Goal: Transaction & Acquisition: Download file/media

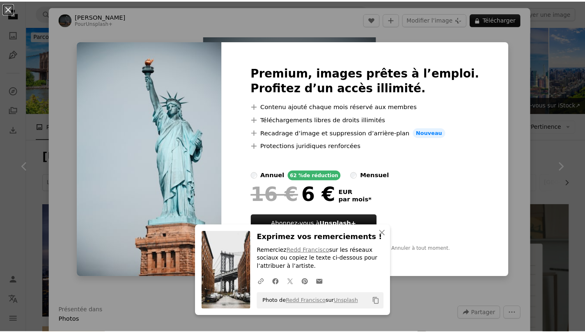
scroll to position [714, 0]
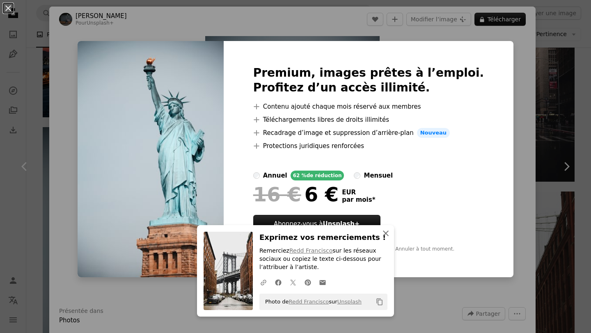
click at [385, 233] on icon "An X shape" at bounding box center [386, 234] width 10 height 10
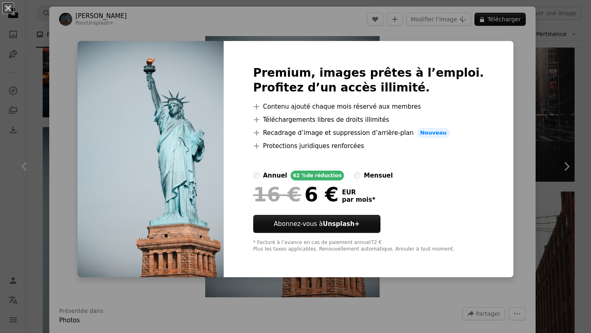
click at [260, 172] on div "Premium, images prêtes à l’emploi. Profitez d’un accès illimité. A plus sign Co…" at bounding box center [369, 159] width 290 height 236
click at [3, 7] on button "An X shape" at bounding box center [8, 8] width 10 height 10
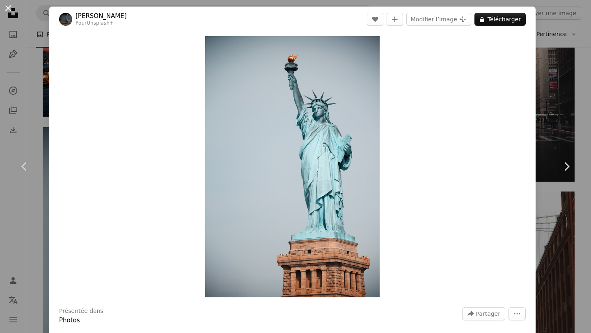
click at [11, 9] on button "An X shape" at bounding box center [8, 8] width 10 height 10
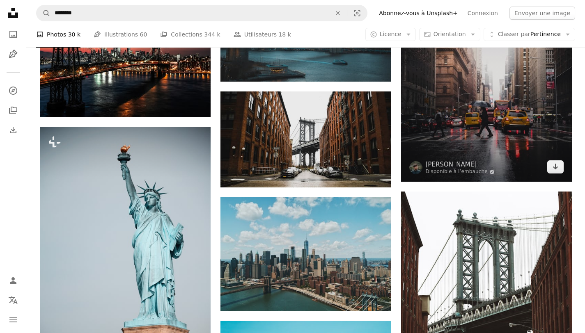
click at [465, 128] on img at bounding box center [486, 74] width 171 height 213
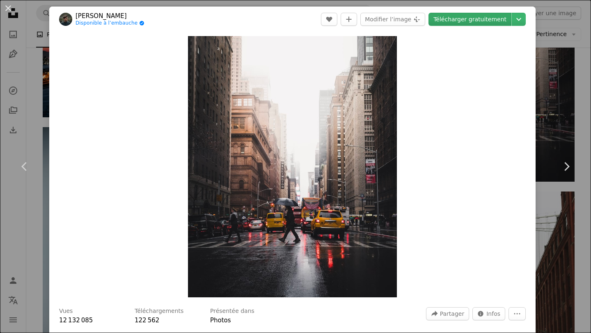
click at [467, 22] on link "Télécharger gratuitement" at bounding box center [469, 19] width 83 height 13
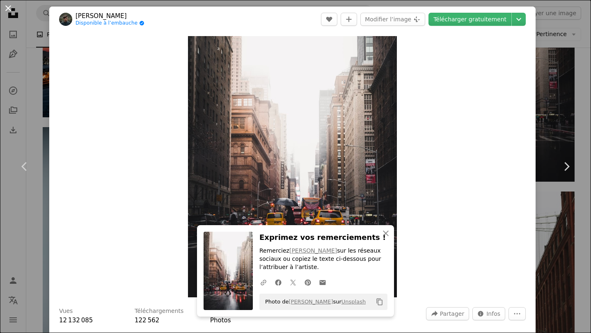
click at [10, 9] on button "An X shape" at bounding box center [8, 8] width 10 height 10
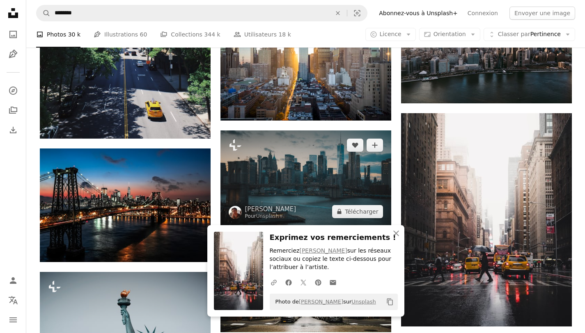
scroll to position [569, 0]
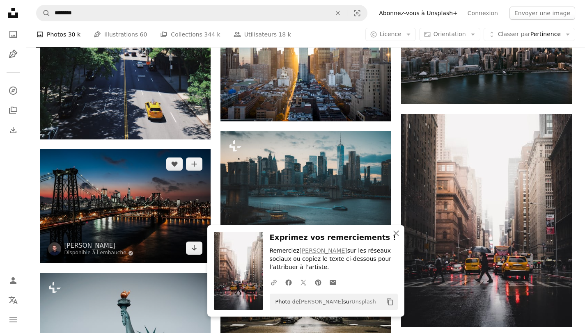
click at [149, 205] on img at bounding box center [125, 206] width 171 height 114
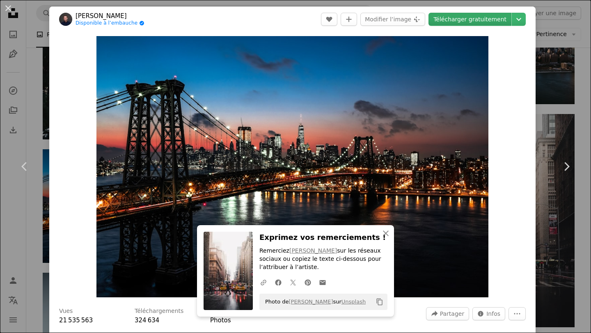
click at [465, 21] on link "Télécharger gratuitement" at bounding box center [469, 19] width 83 height 13
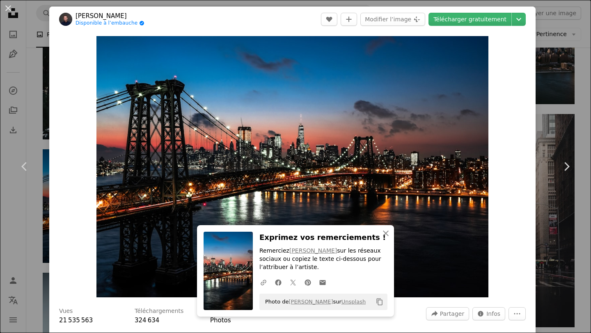
click at [541, 117] on div "An X shape Chevron left Chevron right [PERSON_NAME] Disponible à l’embauche A c…" at bounding box center [295, 166] width 591 height 333
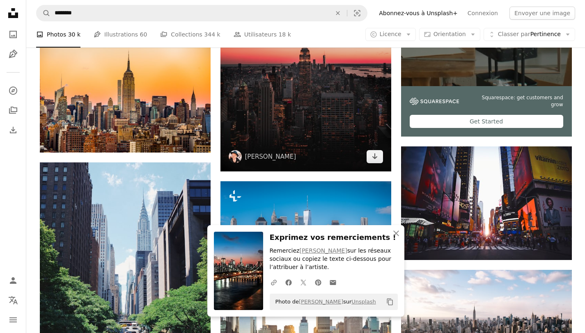
scroll to position [263, 0]
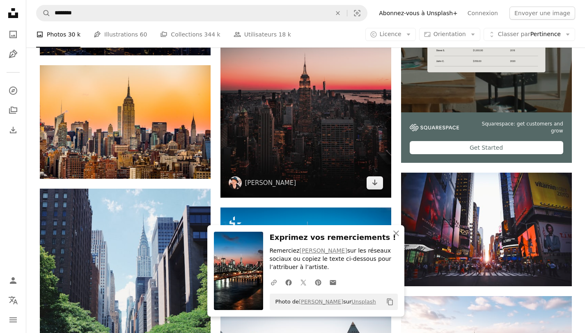
click at [320, 126] on img at bounding box center [305, 70] width 171 height 256
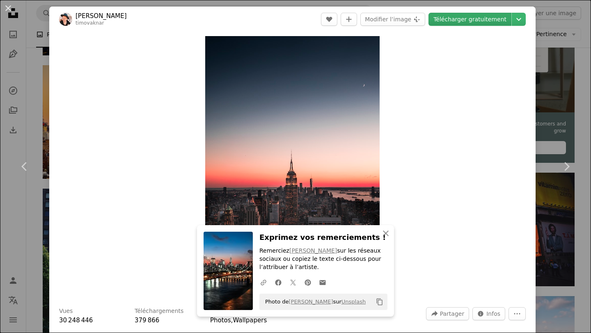
click at [478, 18] on link "Télécharger gratuitement" at bounding box center [469, 19] width 83 height 13
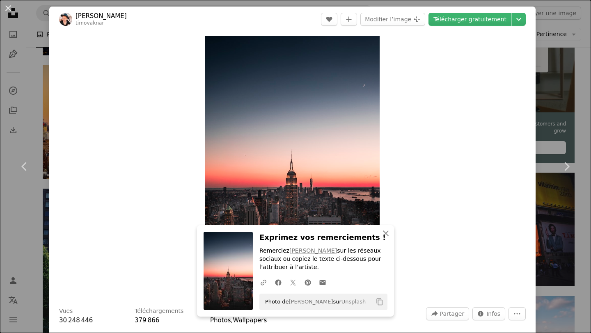
click at [568, 214] on div "An X shape Chevron left Chevron right [PERSON_NAME] timovaknar A heart A plus s…" at bounding box center [295, 166] width 591 height 333
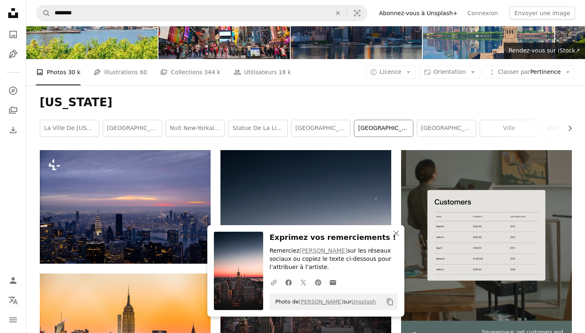
scroll to position [53, 0]
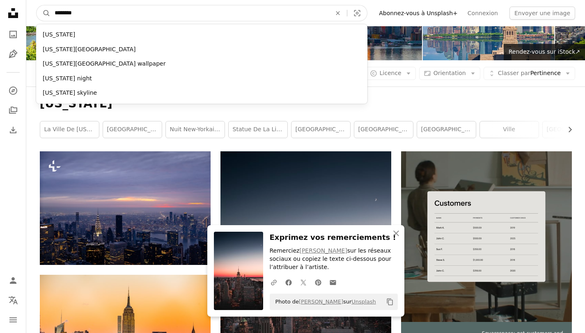
drag, startPoint x: 89, startPoint y: 12, endPoint x: 51, endPoint y: 13, distance: 37.8
click at [51, 13] on input "********" at bounding box center [189, 13] width 278 height 16
type input "**"
click at [37, 5] on button "A magnifying glass" at bounding box center [44, 13] width 14 height 16
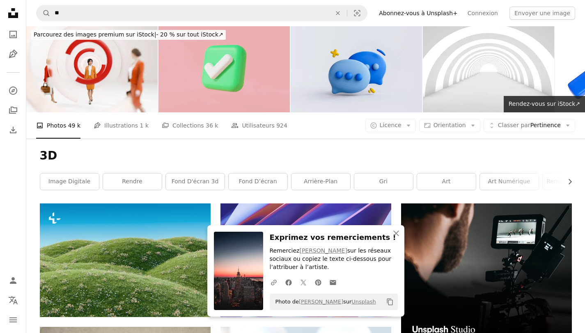
scroll to position [2, 0]
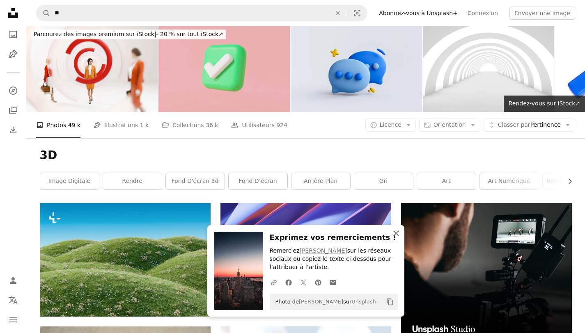
click at [393, 236] on icon "An X shape" at bounding box center [396, 234] width 10 height 10
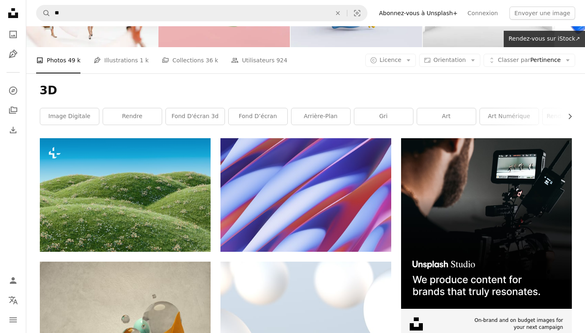
scroll to position [78, 0]
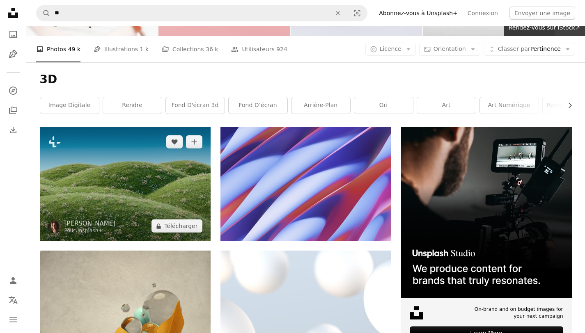
click at [192, 181] on img at bounding box center [125, 184] width 171 height 114
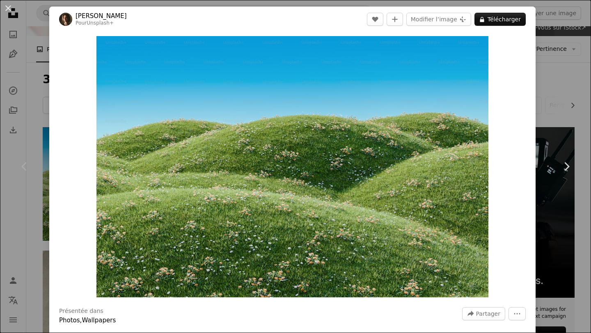
click at [533, 168] on div "An X shape Chevron left Chevron right [PERSON_NAME] Pour Unsplash+ A heart A pl…" at bounding box center [295, 166] width 591 height 333
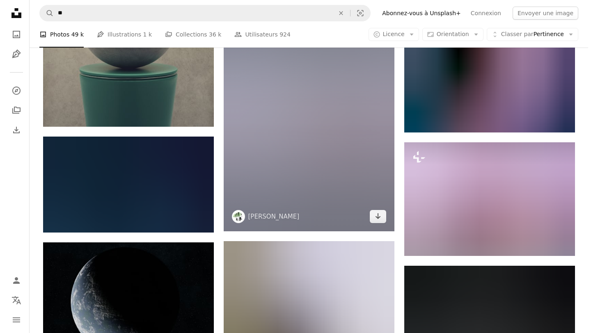
scroll to position [547, 0]
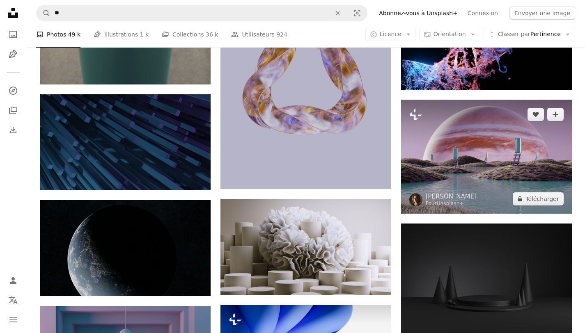
click at [464, 167] on img at bounding box center [486, 157] width 171 height 114
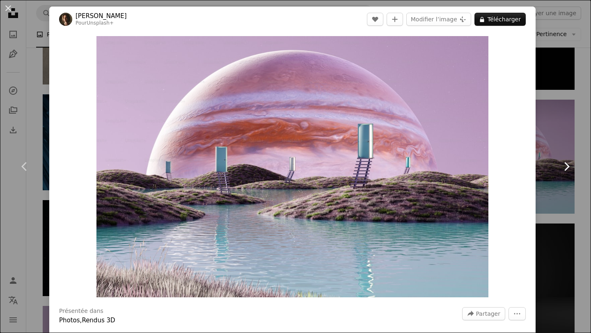
click at [542, 177] on link "Chevron right" at bounding box center [566, 166] width 49 height 79
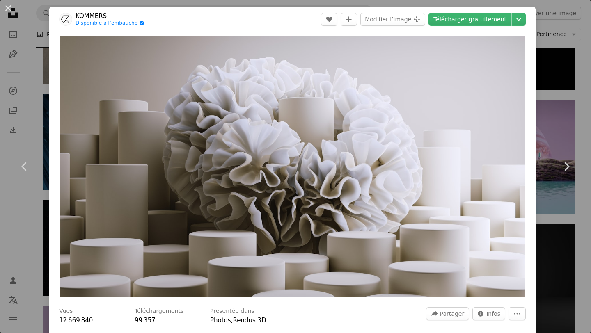
click at [551, 211] on div "An X shape Chevron left Chevron right [PERSON_NAME] Disponible à l’embauche A c…" at bounding box center [295, 166] width 591 height 333
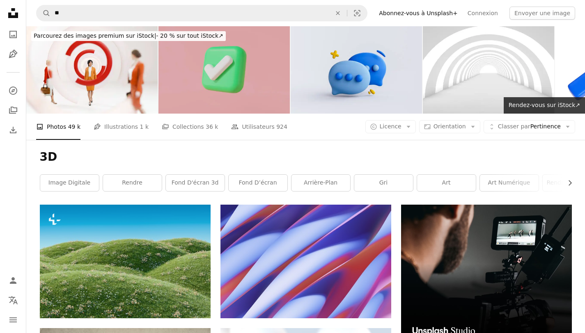
click at [252, 101] on img at bounding box center [223, 69] width 131 height 87
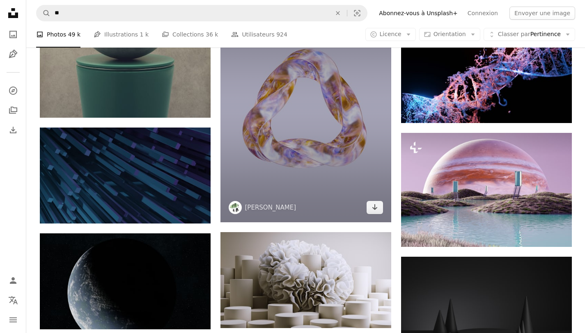
scroll to position [537, 0]
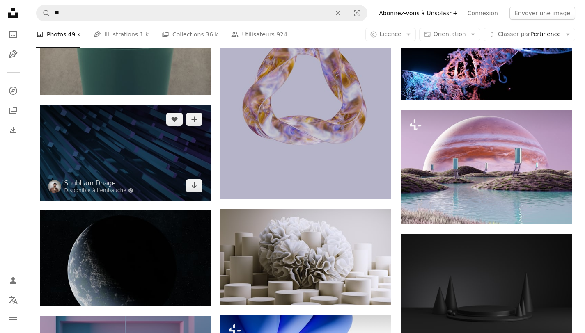
click at [168, 155] on img at bounding box center [125, 153] width 171 height 96
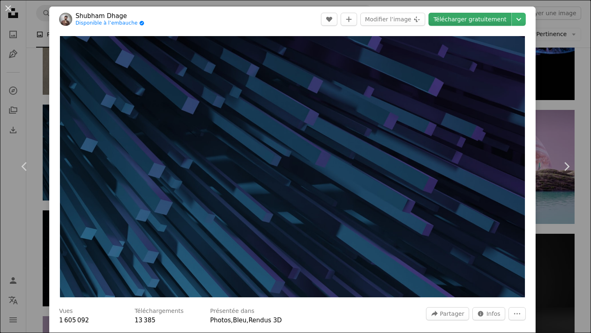
click at [479, 17] on link "Télécharger gratuitement" at bounding box center [469, 19] width 83 height 13
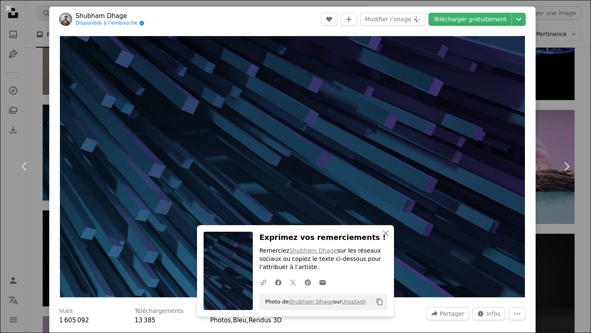
click at [473, 215] on img "Zoom sur cette image" at bounding box center [292, 166] width 465 height 261
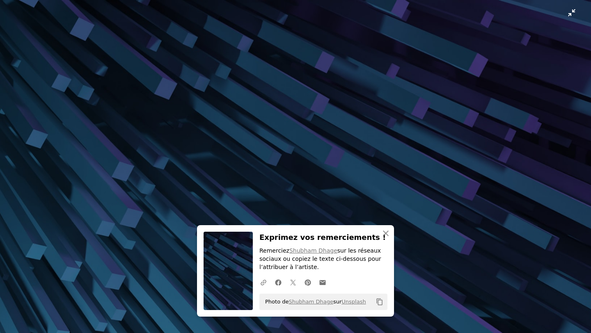
click at [567, 13] on img "Zoom arrière sur cette image" at bounding box center [296, 166] width 592 height 333
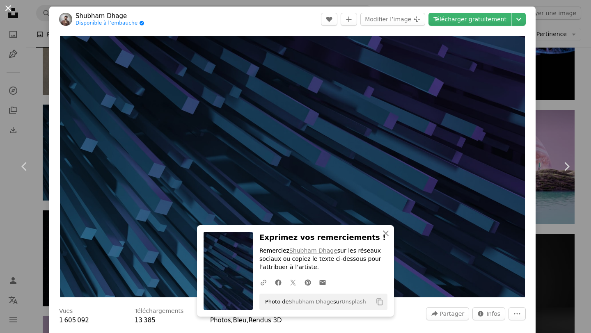
click at [11, 7] on button "An X shape" at bounding box center [8, 8] width 10 height 10
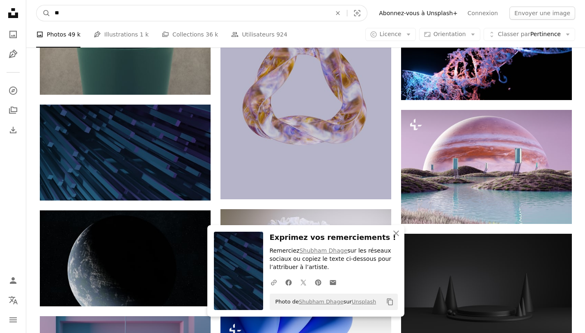
click at [106, 7] on input "**" at bounding box center [189, 13] width 278 height 16
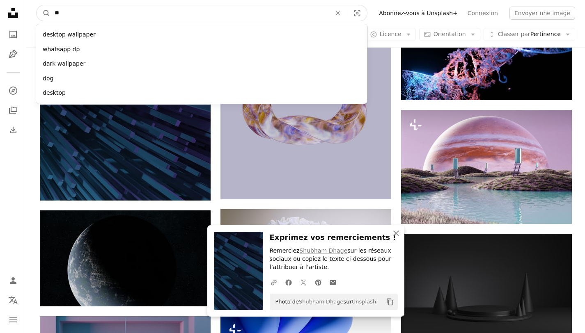
click at [103, 11] on input "**" at bounding box center [189, 13] width 278 height 16
type input "*"
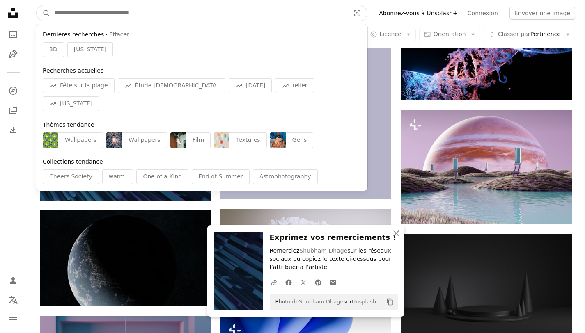
type input "*"
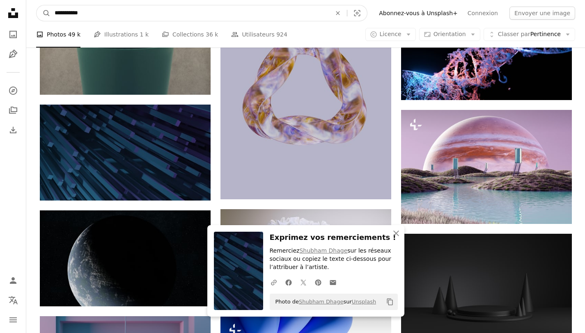
type input "**********"
click at [37, 5] on button "A magnifying glass" at bounding box center [44, 13] width 14 height 16
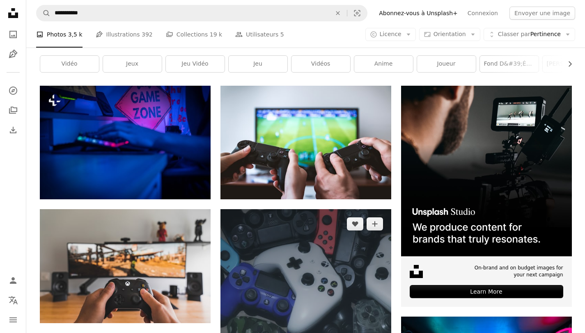
scroll to position [150, 0]
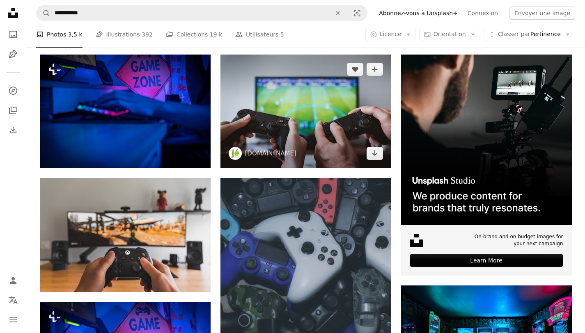
click at [341, 135] on img at bounding box center [305, 112] width 171 height 114
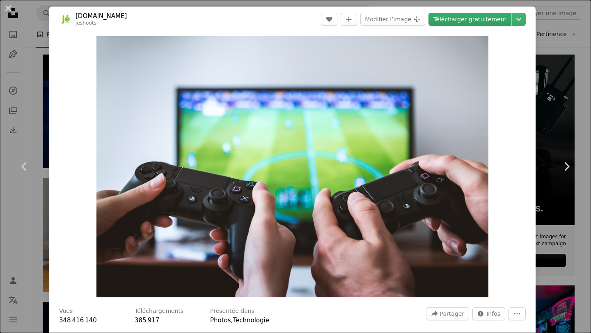
click at [469, 18] on link "Télécharger gratuitement" at bounding box center [469, 19] width 83 height 13
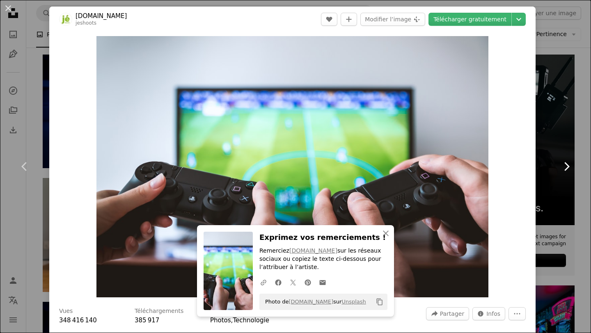
click at [542, 148] on link "Chevron right" at bounding box center [566, 166] width 49 height 79
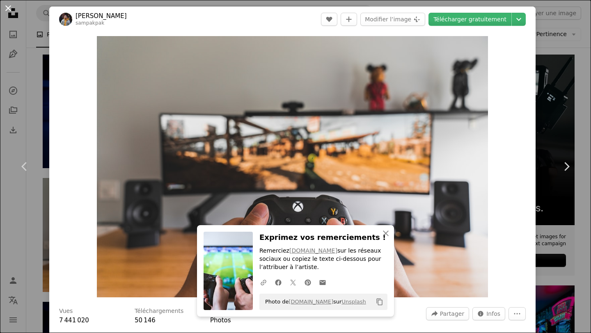
click at [7, 8] on button "An X shape" at bounding box center [8, 8] width 10 height 10
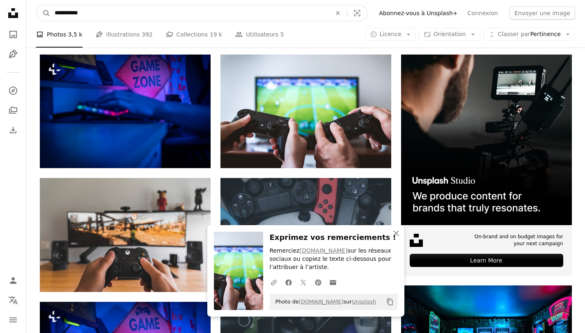
click at [148, 21] on input "**********" at bounding box center [189, 13] width 278 height 16
type input "*"
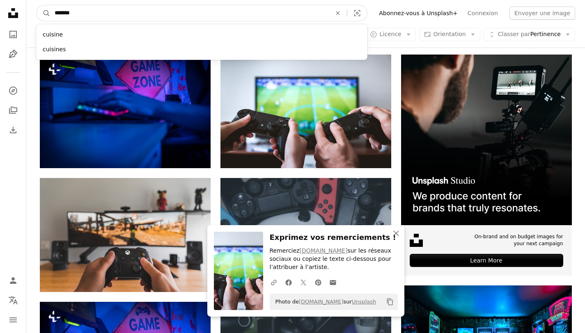
type input "*******"
click at [37, 5] on button "A magnifying glass" at bounding box center [44, 13] width 14 height 16
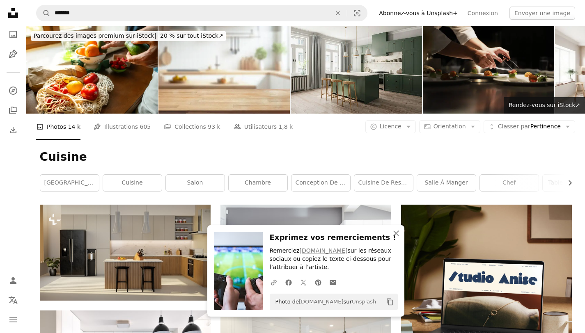
click at [478, 99] on img at bounding box center [488, 69] width 131 height 87
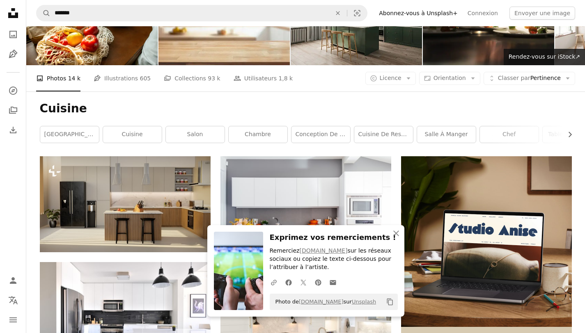
scroll to position [52, 0]
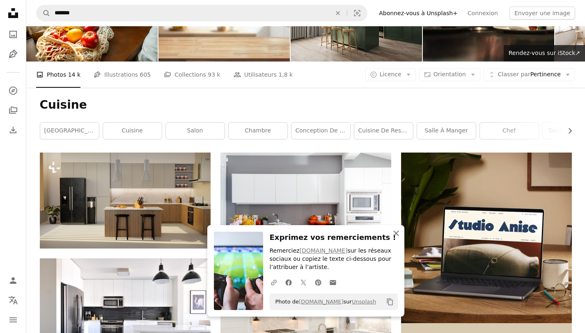
click at [397, 238] on icon "An X shape" at bounding box center [396, 234] width 10 height 10
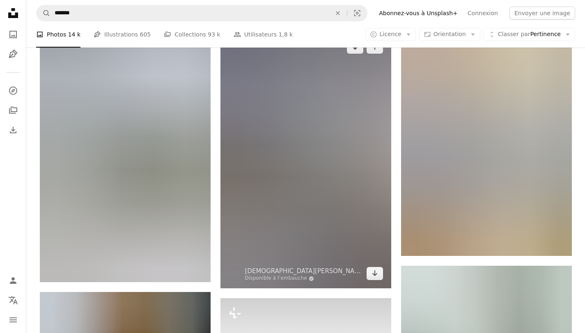
scroll to position [406, 0]
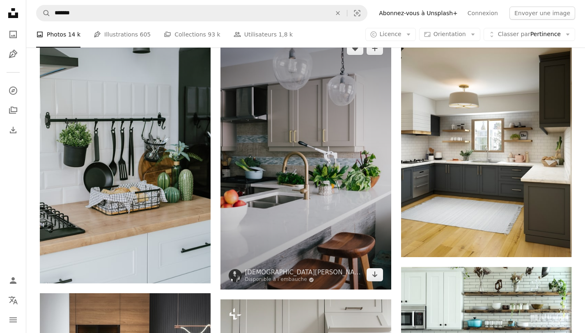
click at [279, 191] on img at bounding box center [305, 162] width 171 height 256
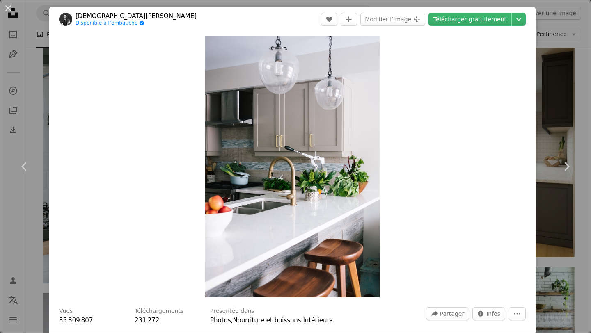
click at [412, 192] on div "Zoom in" at bounding box center [292, 167] width 486 height 270
click at [561, 204] on link "Chevron right" at bounding box center [566, 166] width 49 height 79
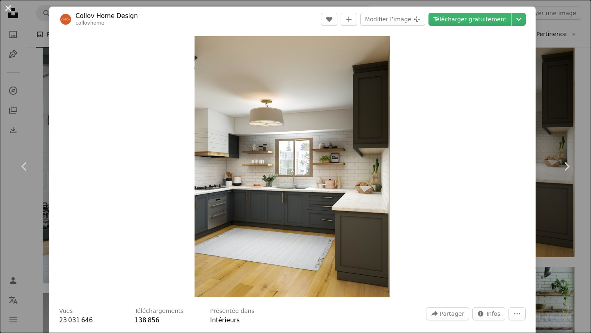
click at [12, 8] on button "An X shape" at bounding box center [8, 8] width 10 height 10
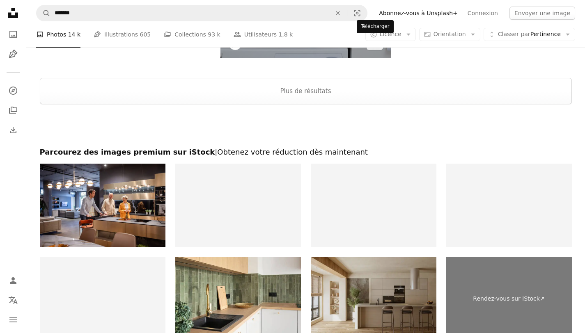
scroll to position [1589, 0]
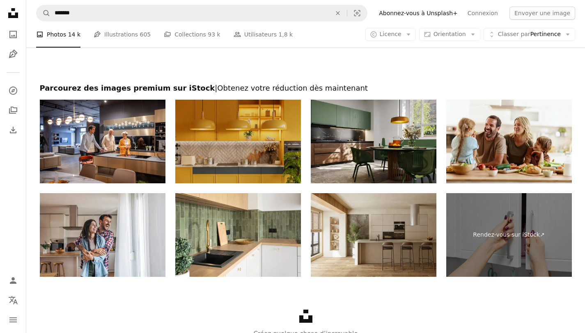
click at [263, 147] on img at bounding box center [238, 142] width 126 height 84
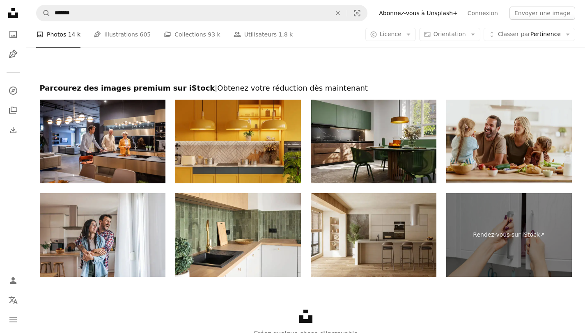
click at [518, 149] on img at bounding box center [509, 142] width 126 height 84
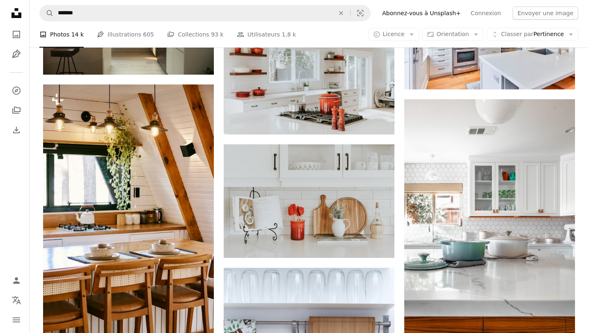
scroll to position [990, 0]
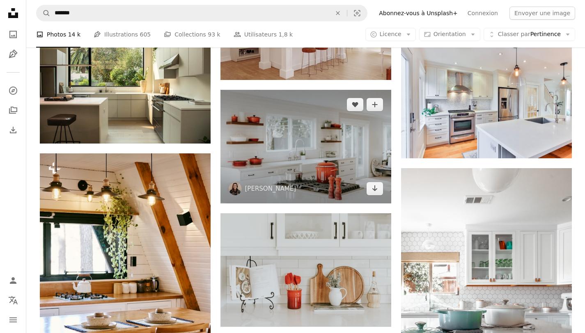
click at [344, 148] on img at bounding box center [305, 147] width 171 height 114
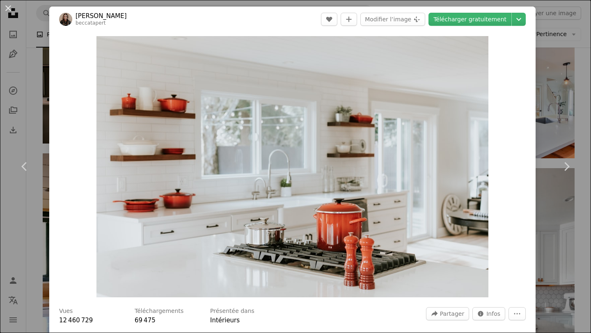
click at [458, 27] on header "[PERSON_NAME] beccatapert A heart A plus sign Modifier l’image Plus sign for Un…" at bounding box center [292, 19] width 486 height 25
click at [460, 22] on link "Télécharger gratuitement" at bounding box center [469, 19] width 83 height 13
